Goal: Task Accomplishment & Management: Use online tool/utility

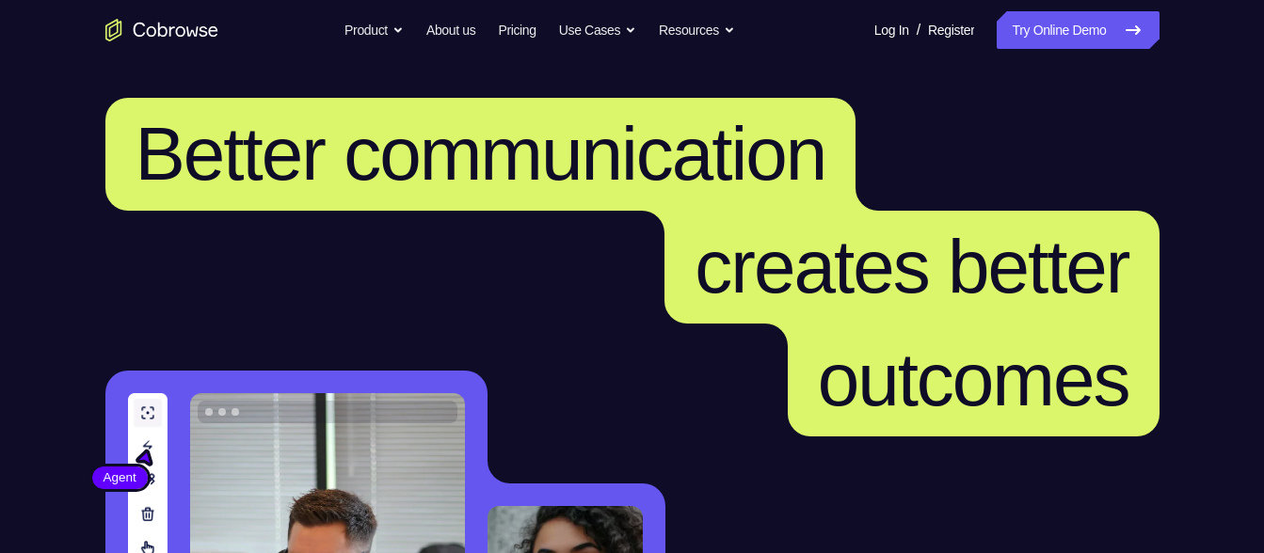
click at [1049, 44] on link "Try Online Demo" at bounding box center [1078, 30] width 162 height 38
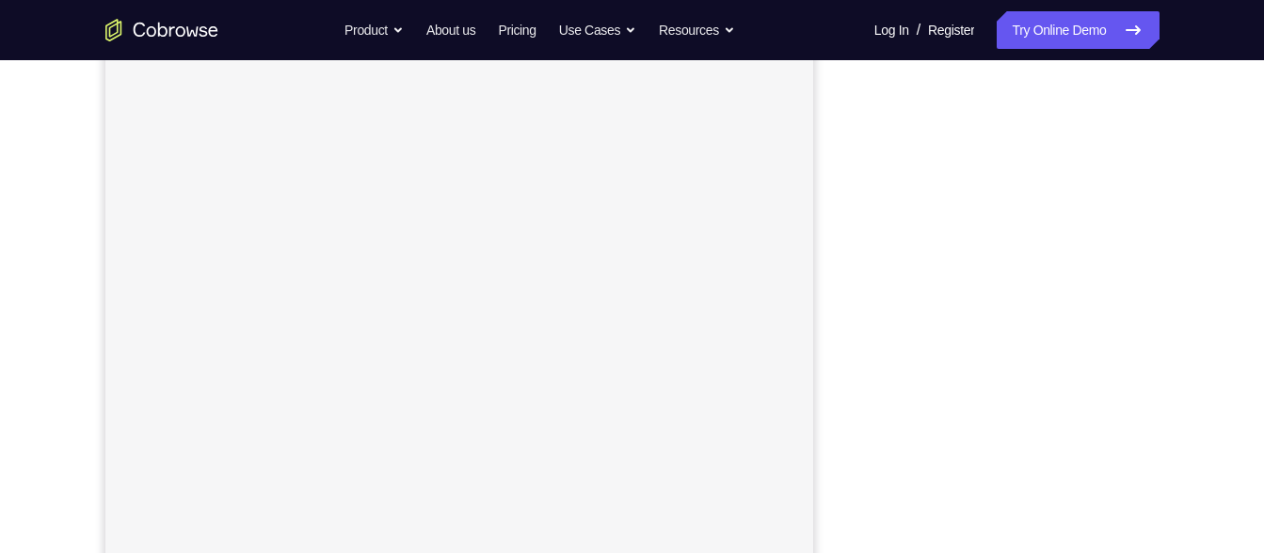
scroll to position [291, 0]
drag, startPoint x: 854, startPoint y: 351, endPoint x: 860, endPoint y: 312, distance: 40.1
click at [860, 312] on div at bounding box center [1008, 296] width 301 height 579
